Goal: Task Accomplishment & Management: Use online tool/utility

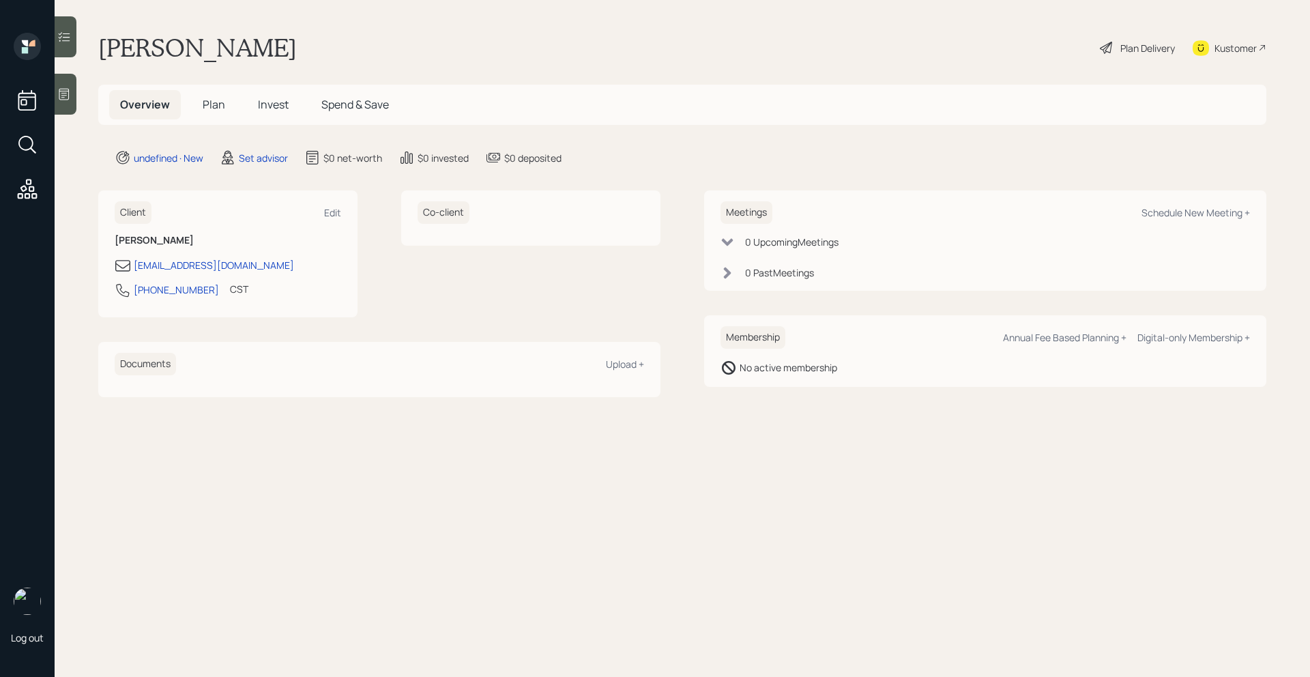
click at [1149, 220] on div "Meetings Schedule New Meeting +" at bounding box center [986, 212] width 530 height 23
click at [1155, 219] on div "Meetings Schedule New Meeting +" at bounding box center [986, 212] width 530 height 23
click at [1160, 218] on div "Schedule New Meeting +" at bounding box center [1196, 212] width 109 height 13
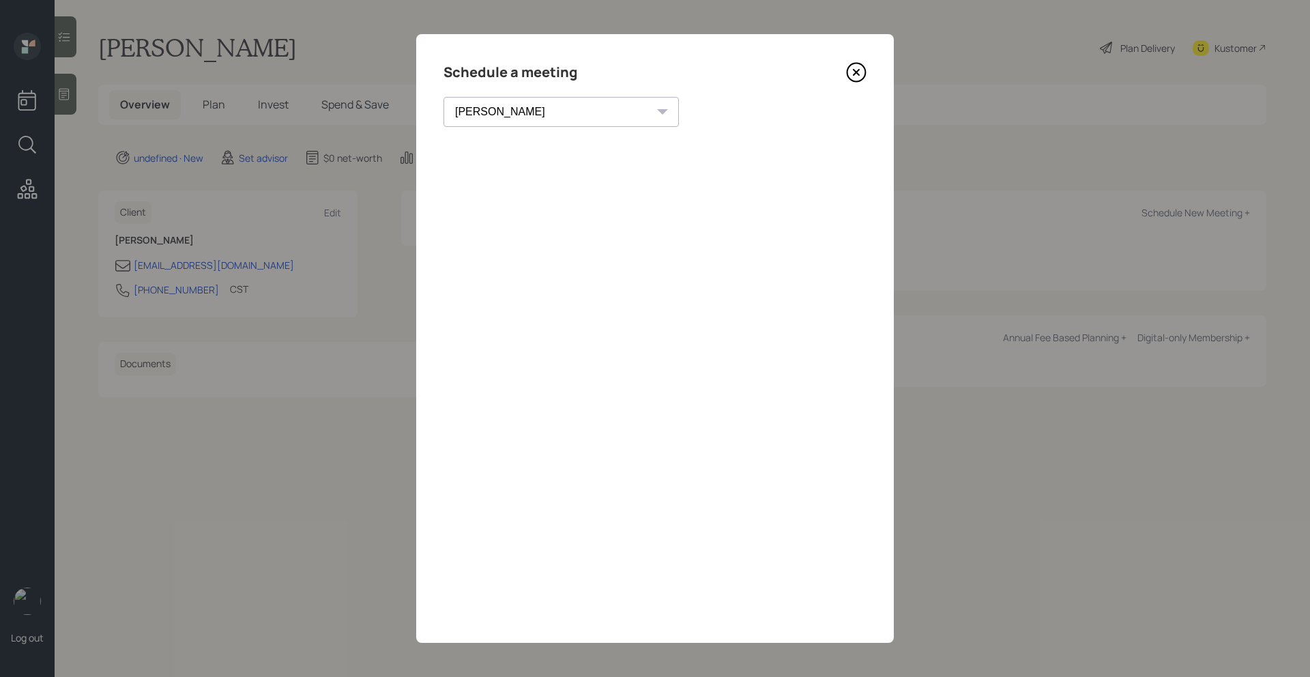
click at [535, 113] on select "[PERSON_NAME] [PERSON_NAME] [PERSON_NAME] [PERSON_NAME] [PERSON_NAME] [PERSON_N…" at bounding box center [561, 112] width 235 height 30
select select "205a2f49-d305-4782-8e90-e36bafbe5565"
click at [444, 97] on select "[PERSON_NAME] [PERSON_NAME] [PERSON_NAME] [PERSON_NAME] [PERSON_NAME] [PERSON_N…" at bounding box center [561, 112] width 235 height 30
click at [852, 68] on icon at bounding box center [856, 72] width 20 height 20
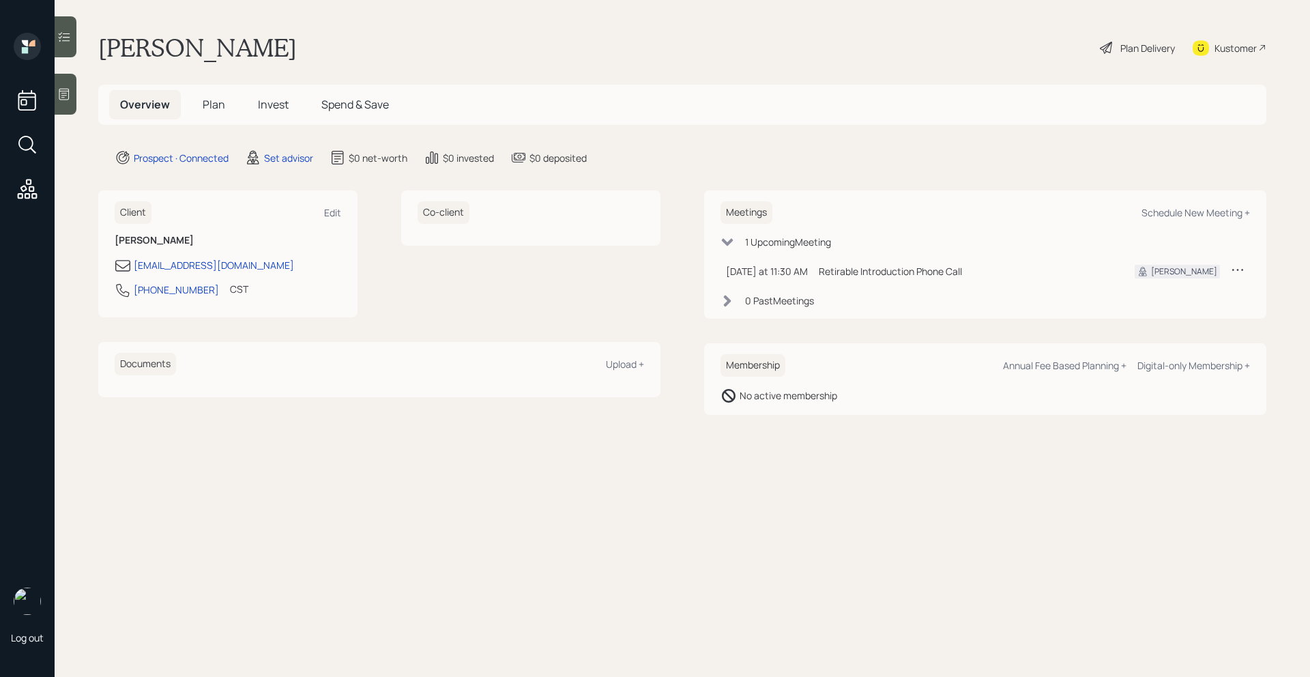
click at [68, 93] on icon at bounding box center [64, 94] width 14 height 14
